Goal: Communication & Community: Share content

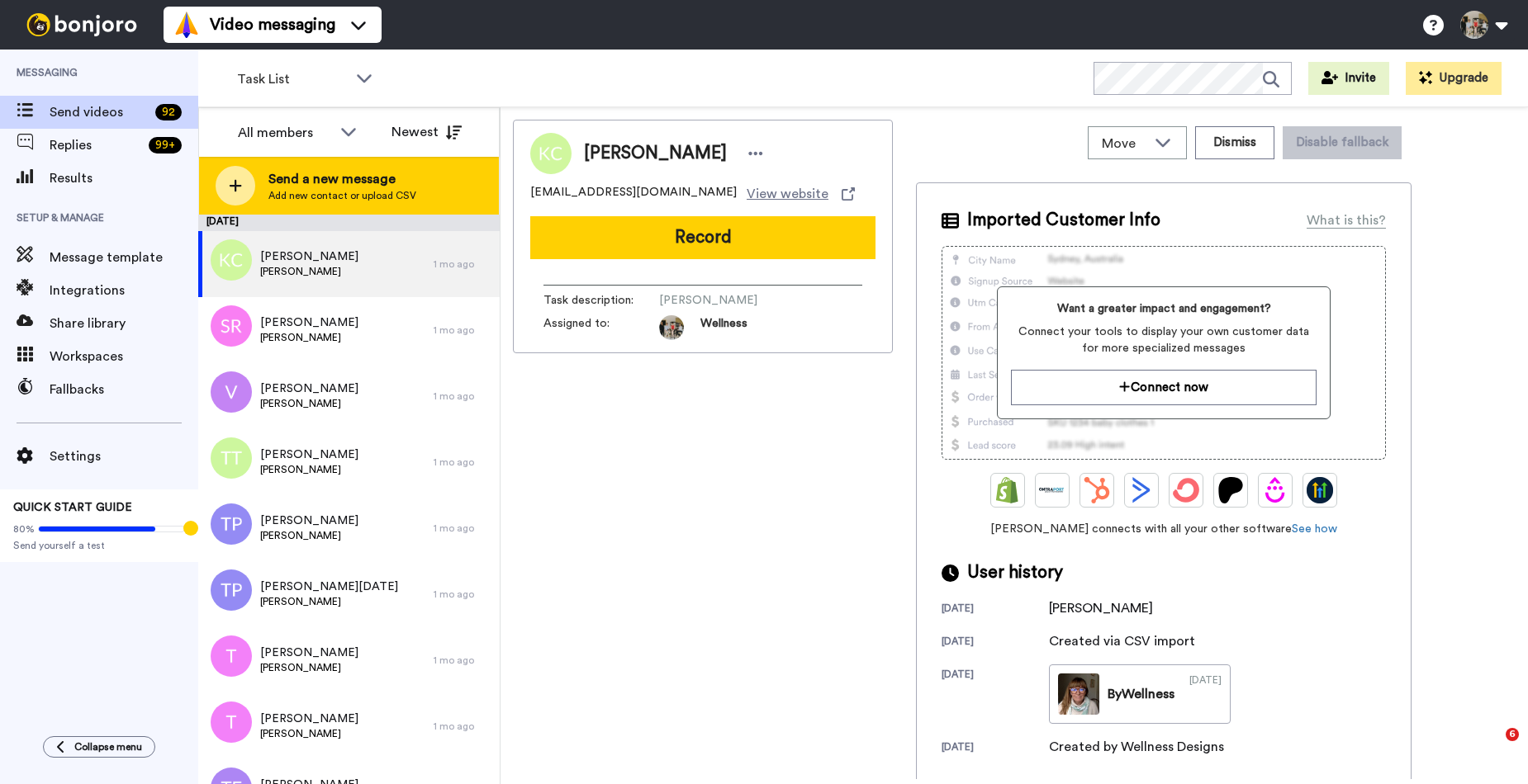
click at [334, 191] on span "Add new contact or upload CSV" at bounding box center [342, 195] width 148 height 13
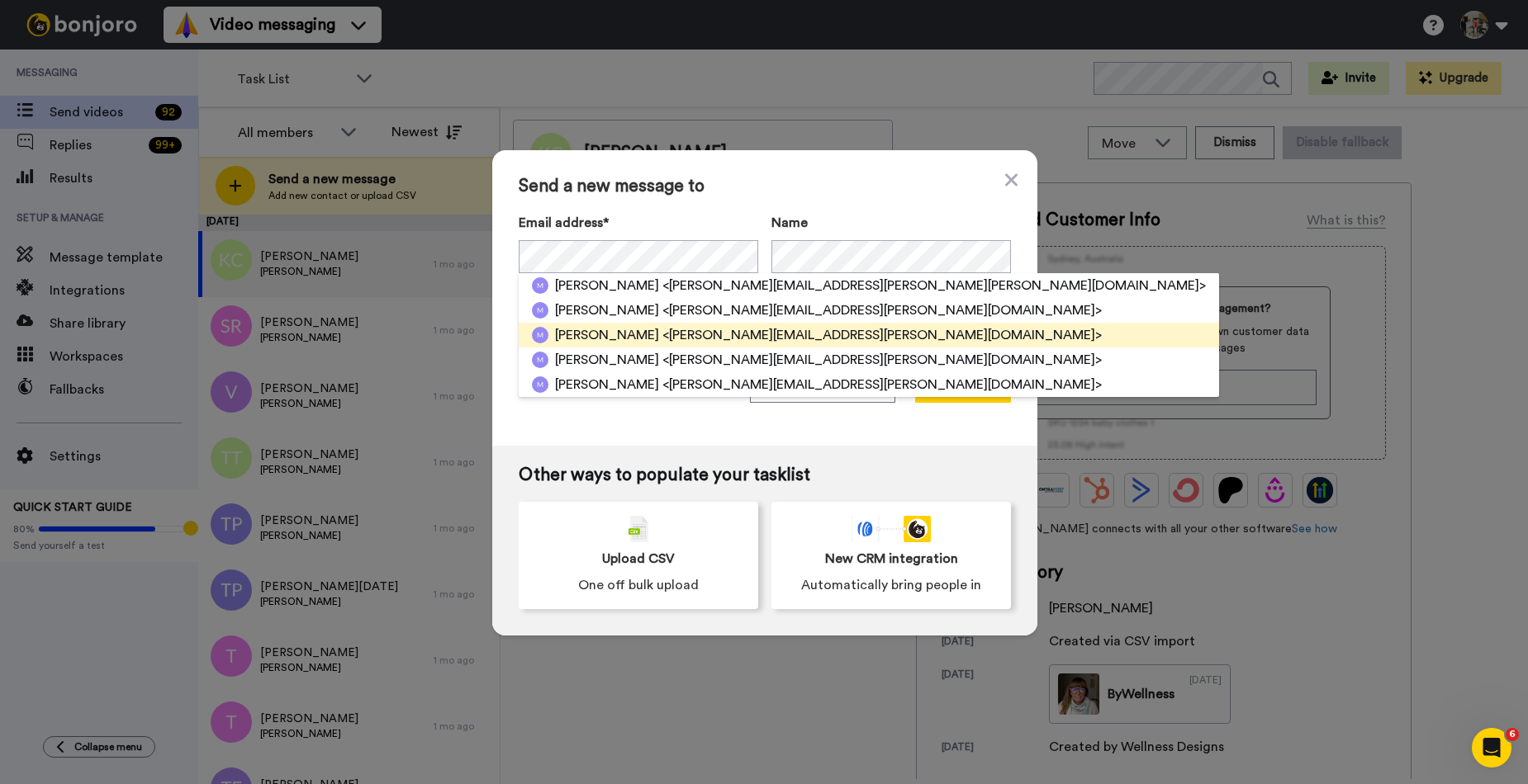
click at [631, 337] on span "Melanie Moffatt" at bounding box center [606, 334] width 104 height 20
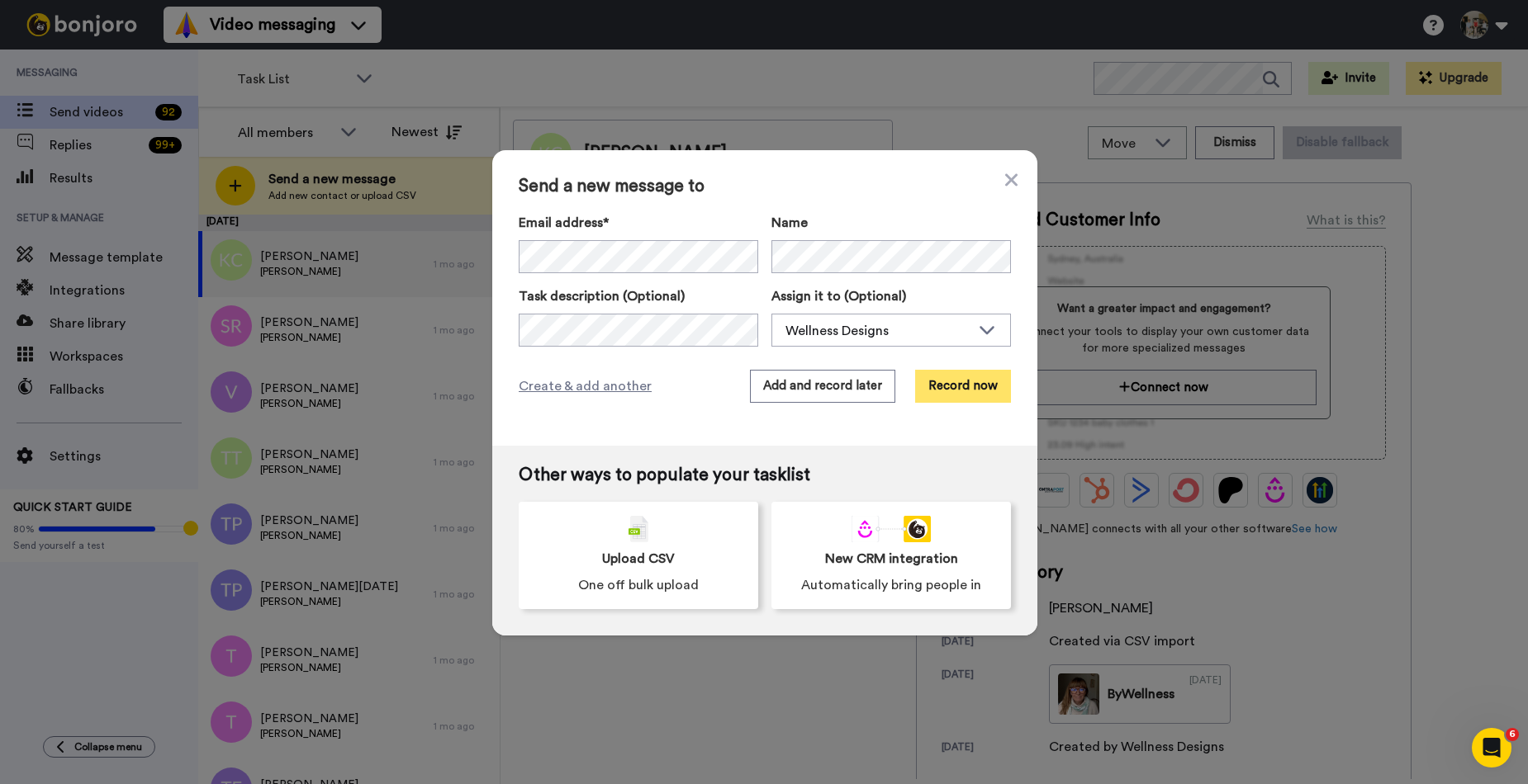
click at [960, 392] on button "Record now" at bounding box center [963, 386] width 96 height 33
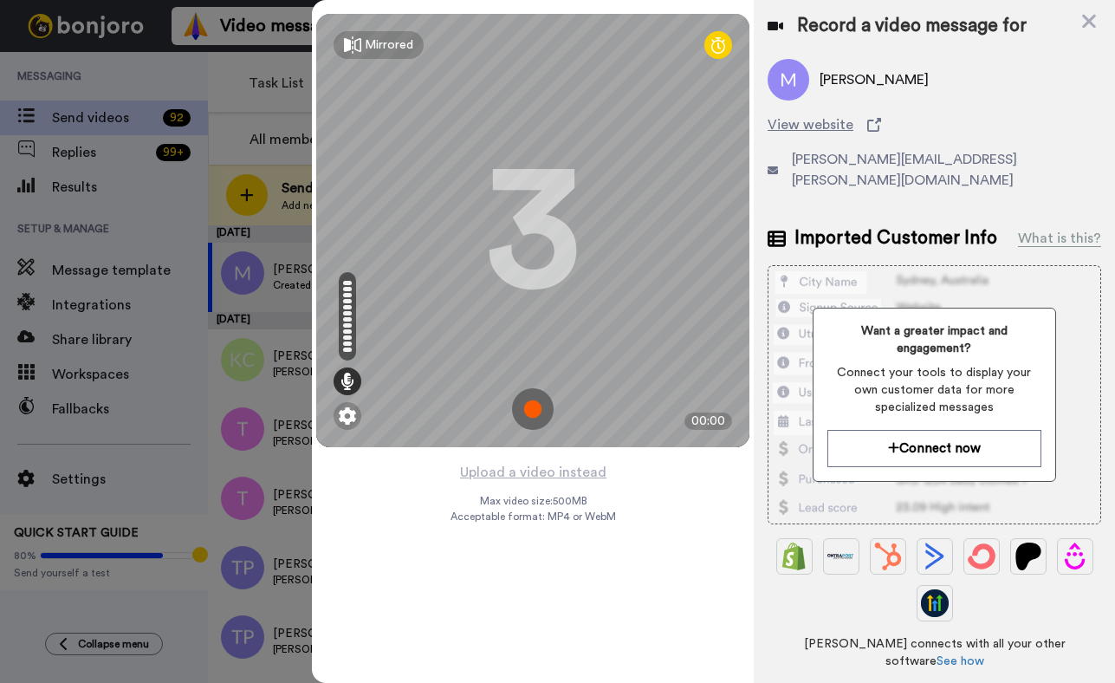
click at [535, 410] on img at bounding box center [533, 409] width 42 height 42
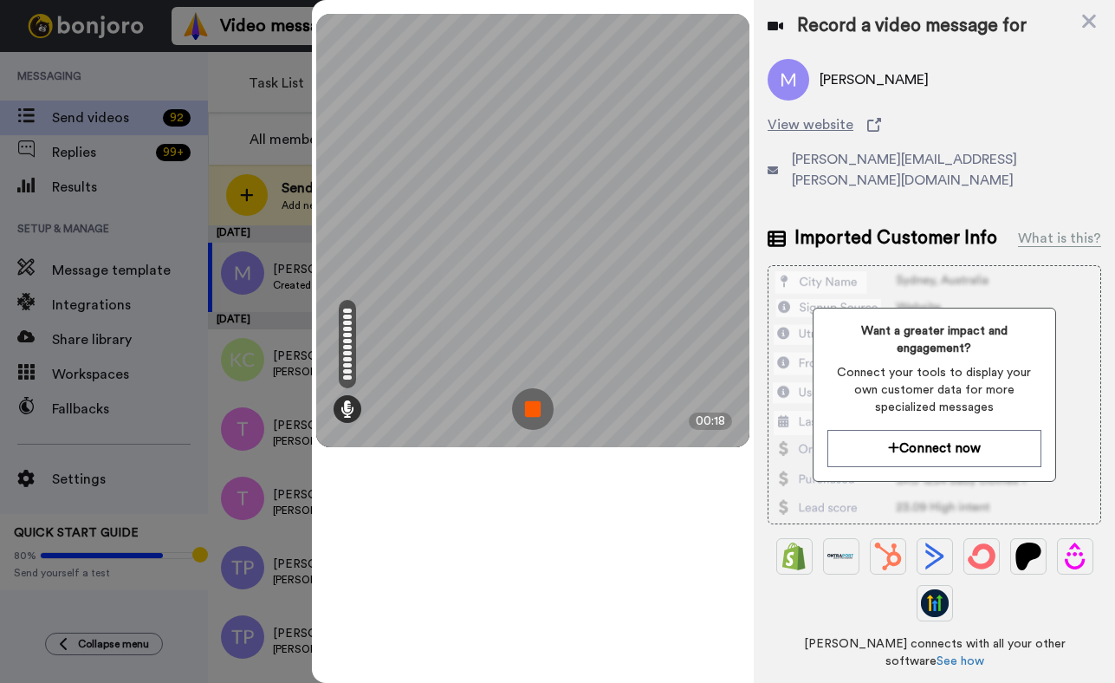
click at [534, 412] on img at bounding box center [533, 409] width 42 height 42
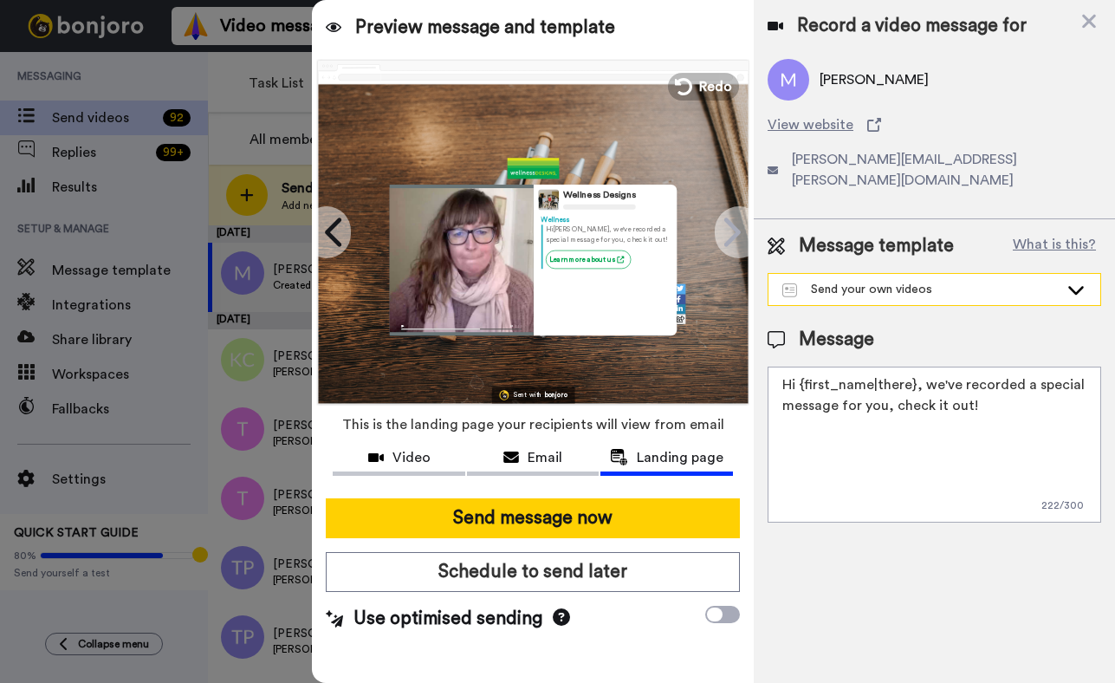
click at [853, 281] on div "Send your own videos" at bounding box center [920, 289] width 276 height 17
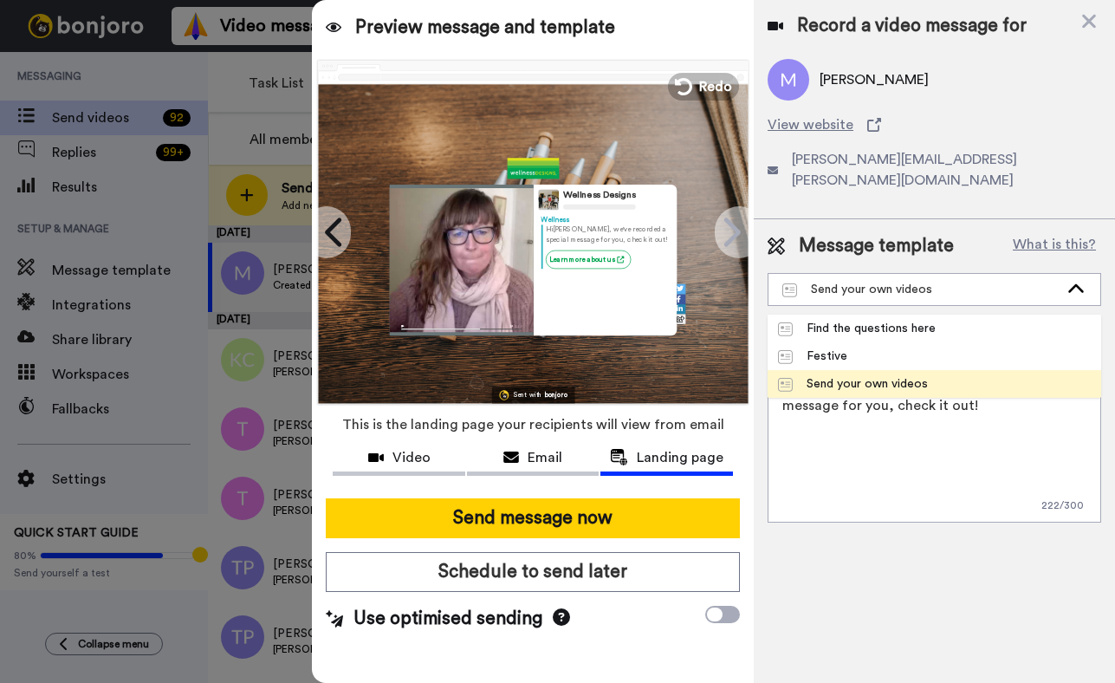
click at [839, 375] on div "Send your own videos" at bounding box center [853, 383] width 150 height 17
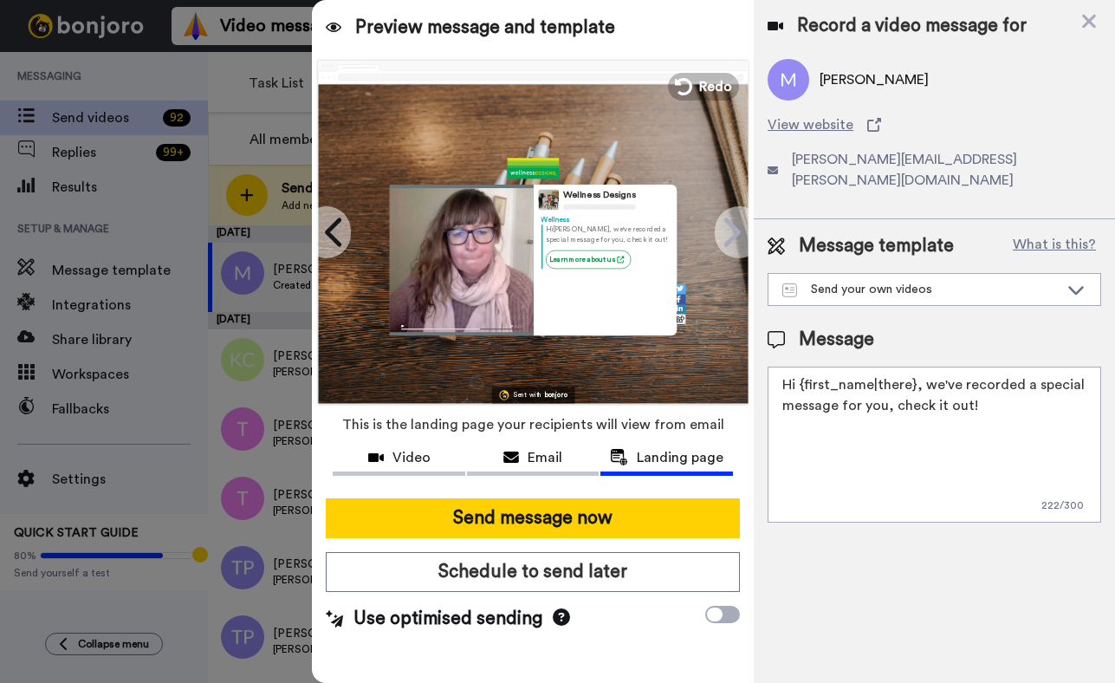
click at [526, 254] on div at bounding box center [461, 260] width 144 height 151
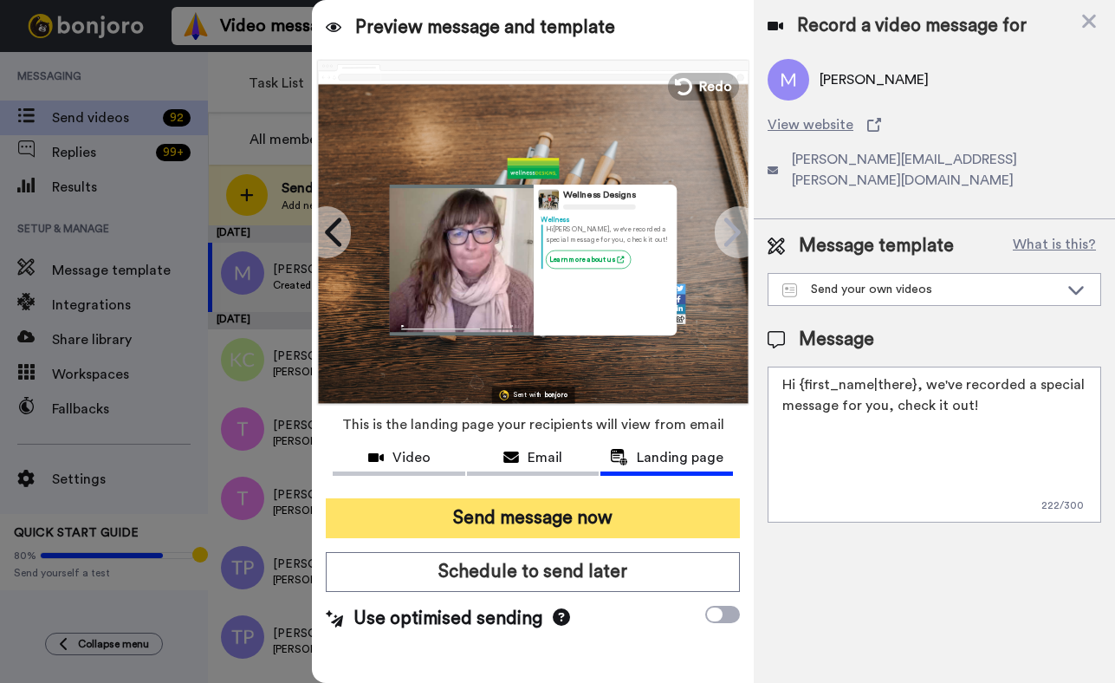
click at [545, 519] on button "Send message now" at bounding box center [533, 518] width 414 height 40
